Goal: Transaction & Acquisition: Purchase product/service

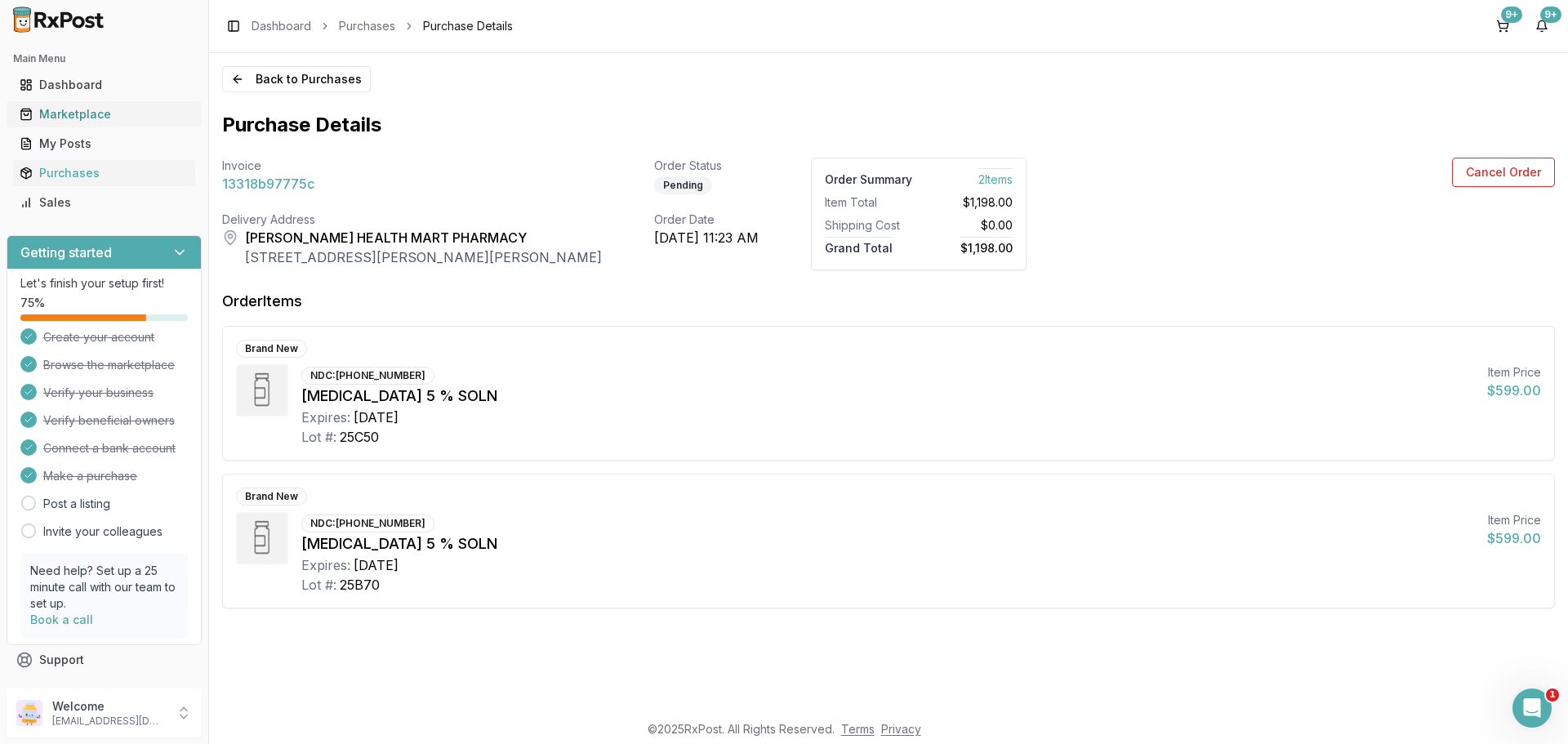
click at [91, 122] on div "Marketplace" at bounding box center [103, 114] width 169 height 17
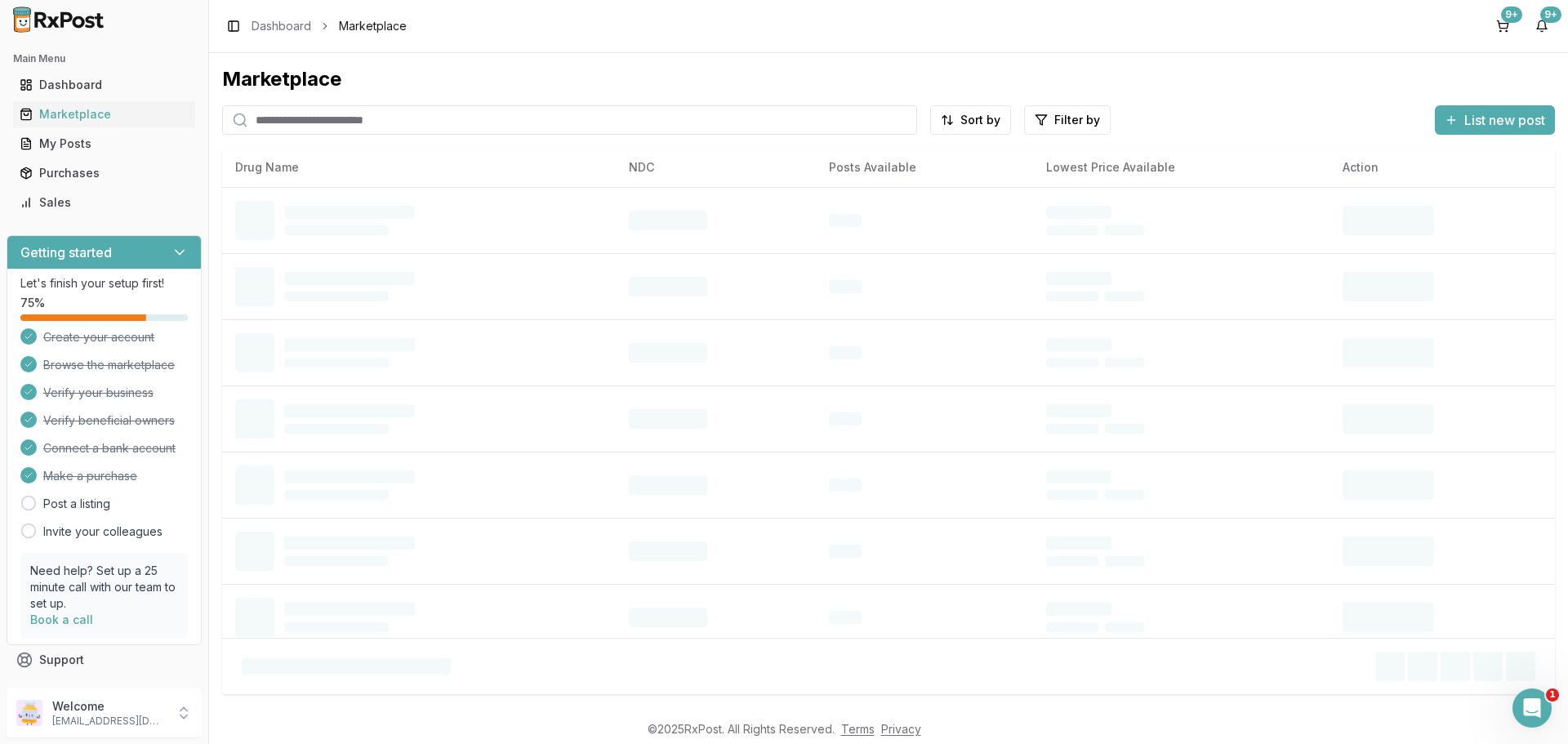
click at [288, 123] on input "search" at bounding box center [570, 120] width 695 height 30
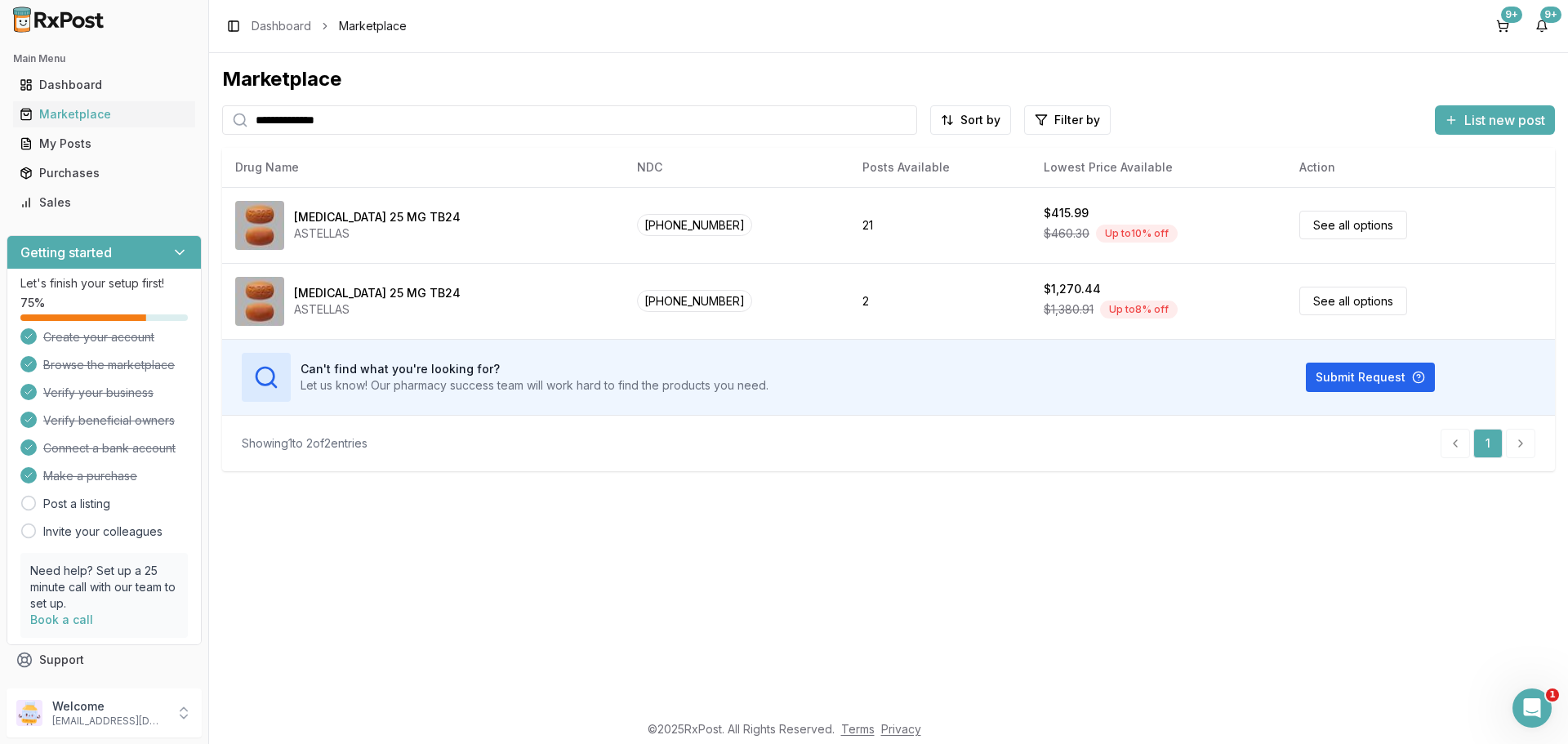
type input "**********"
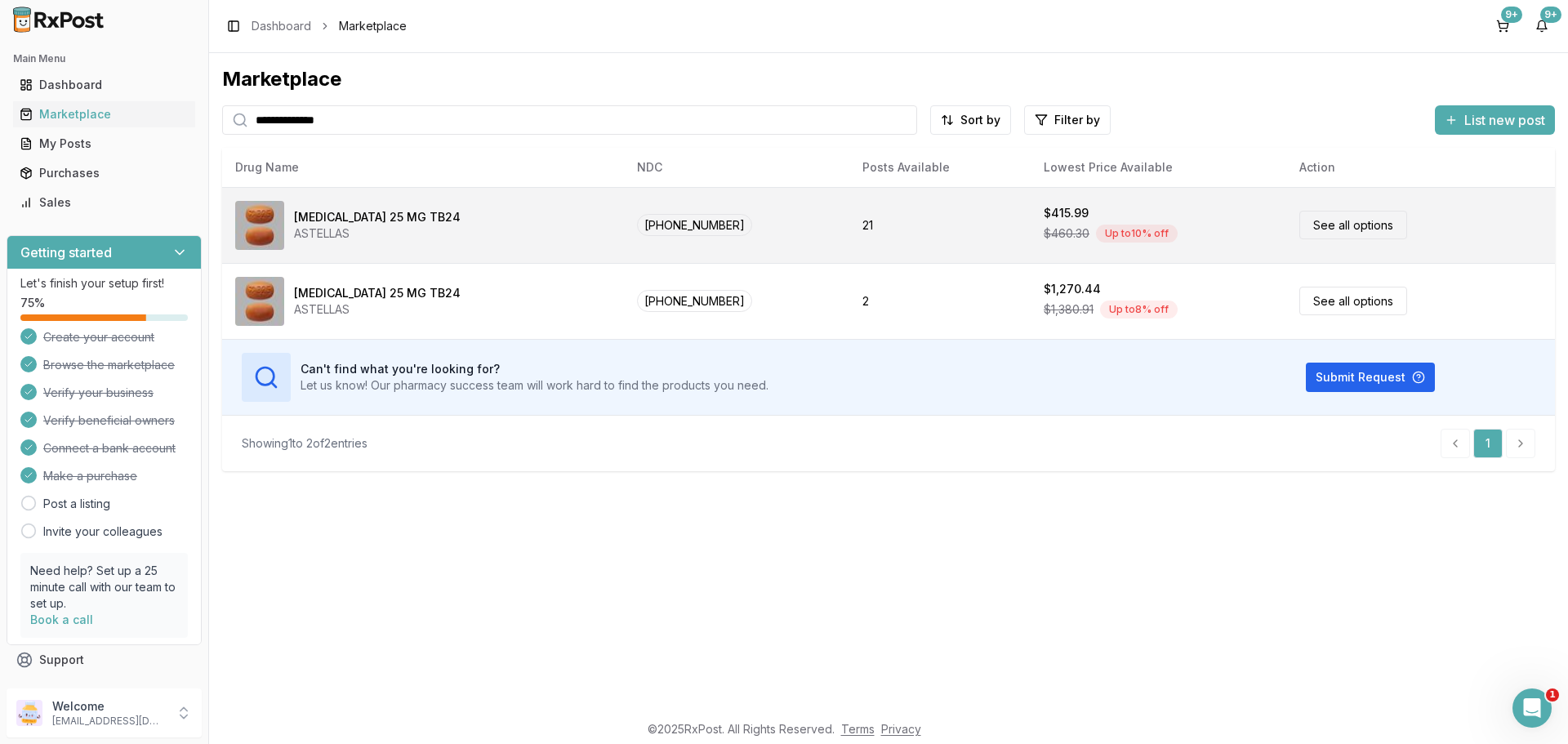
click at [1345, 230] on link "See all options" at bounding box center [1353, 225] width 108 height 29
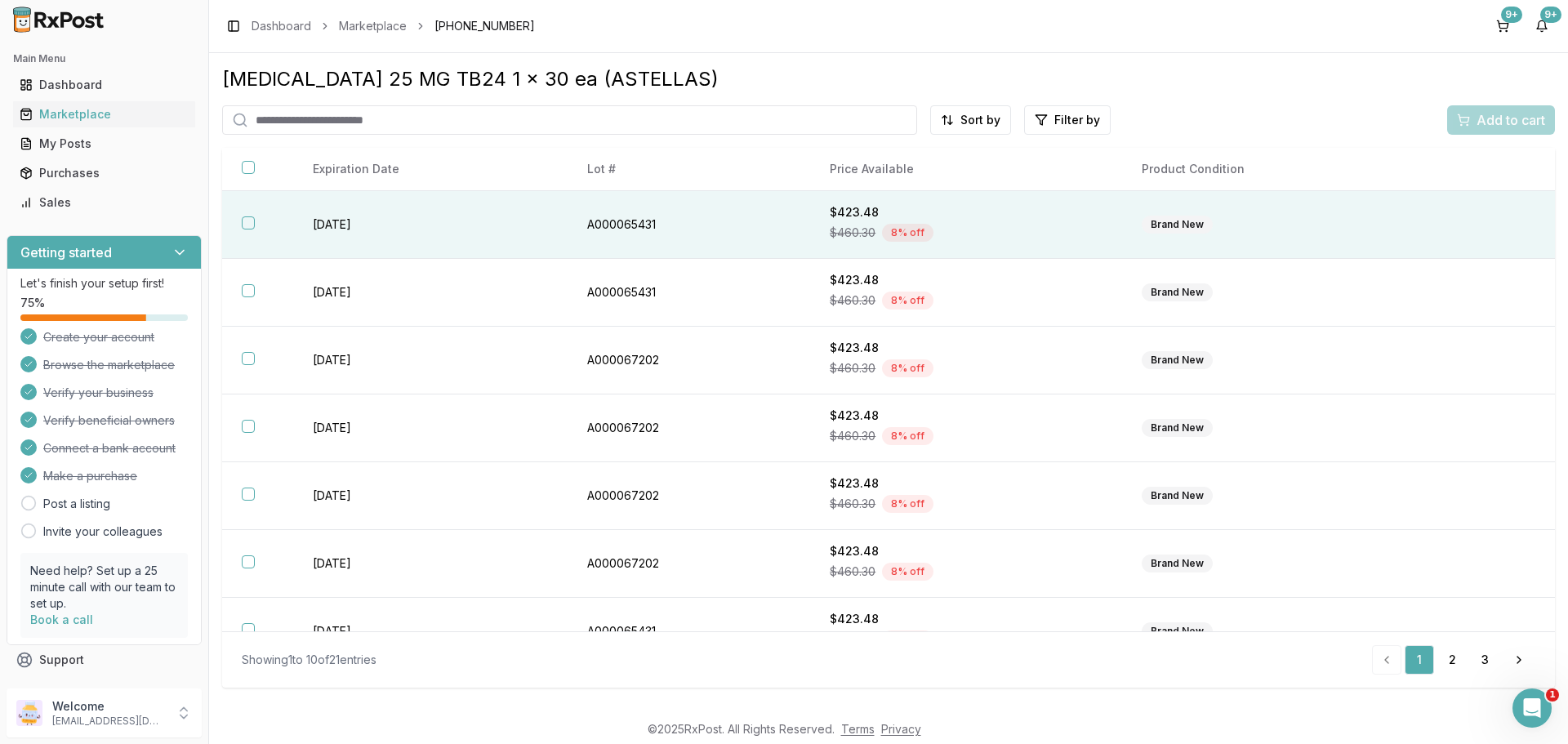
click at [249, 225] on button "button" at bounding box center [248, 222] width 13 height 13
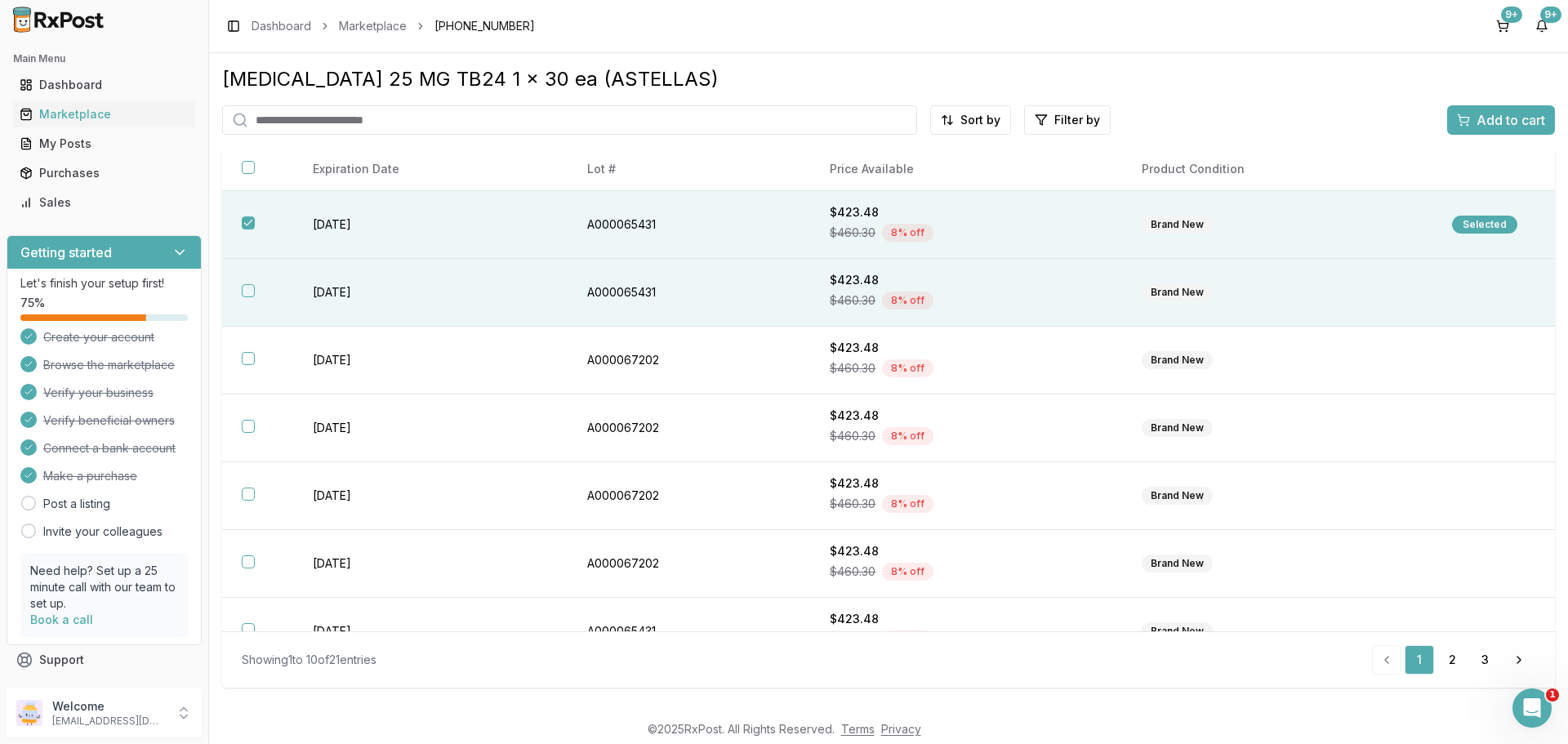
click at [244, 288] on button "button" at bounding box center [248, 291] width 13 height 13
click at [1477, 122] on span "Add to cart" at bounding box center [1511, 120] width 68 height 19
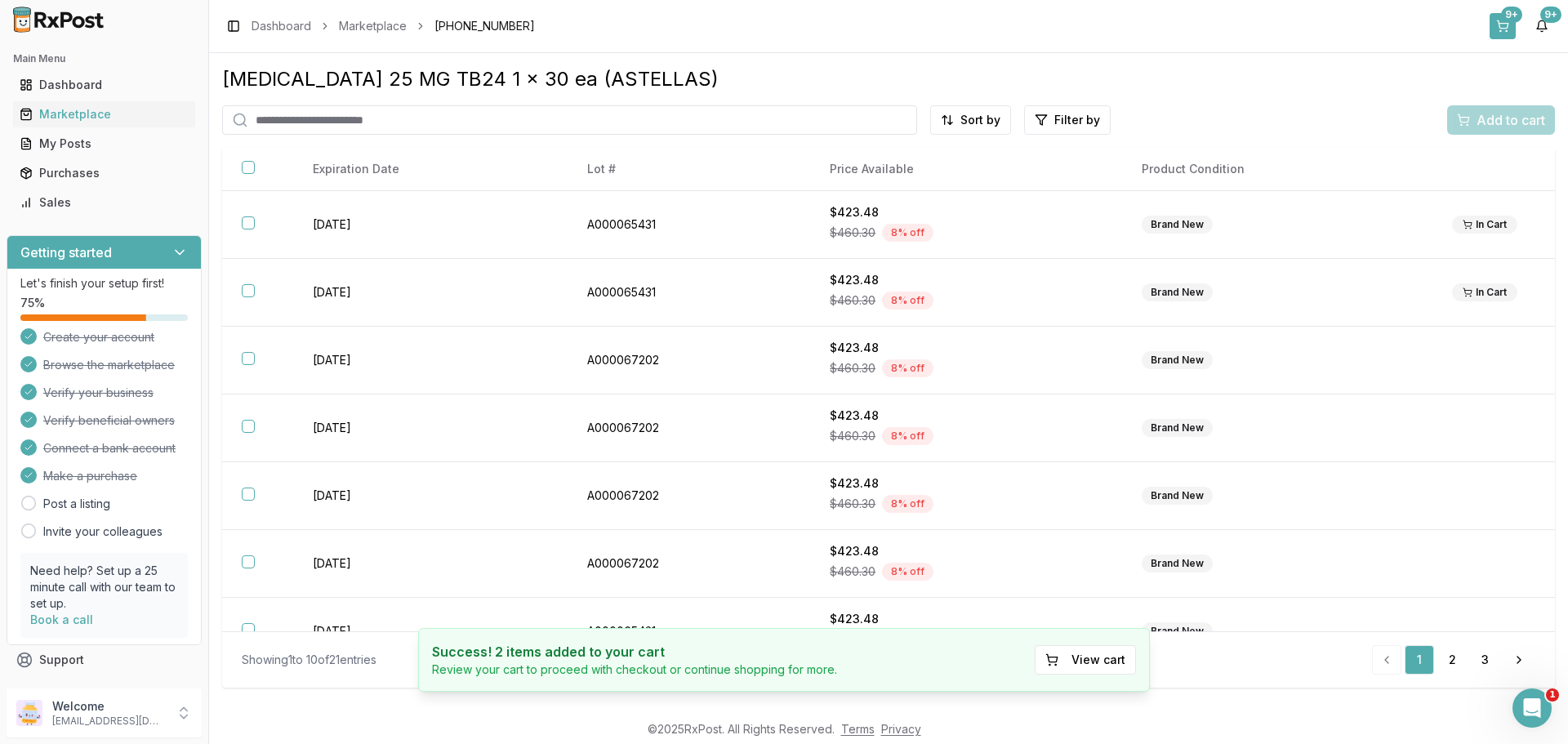
click at [1507, 19] on div "9+" at bounding box center [1512, 14] width 21 height 17
